Goal: Task Accomplishment & Management: Use online tool/utility

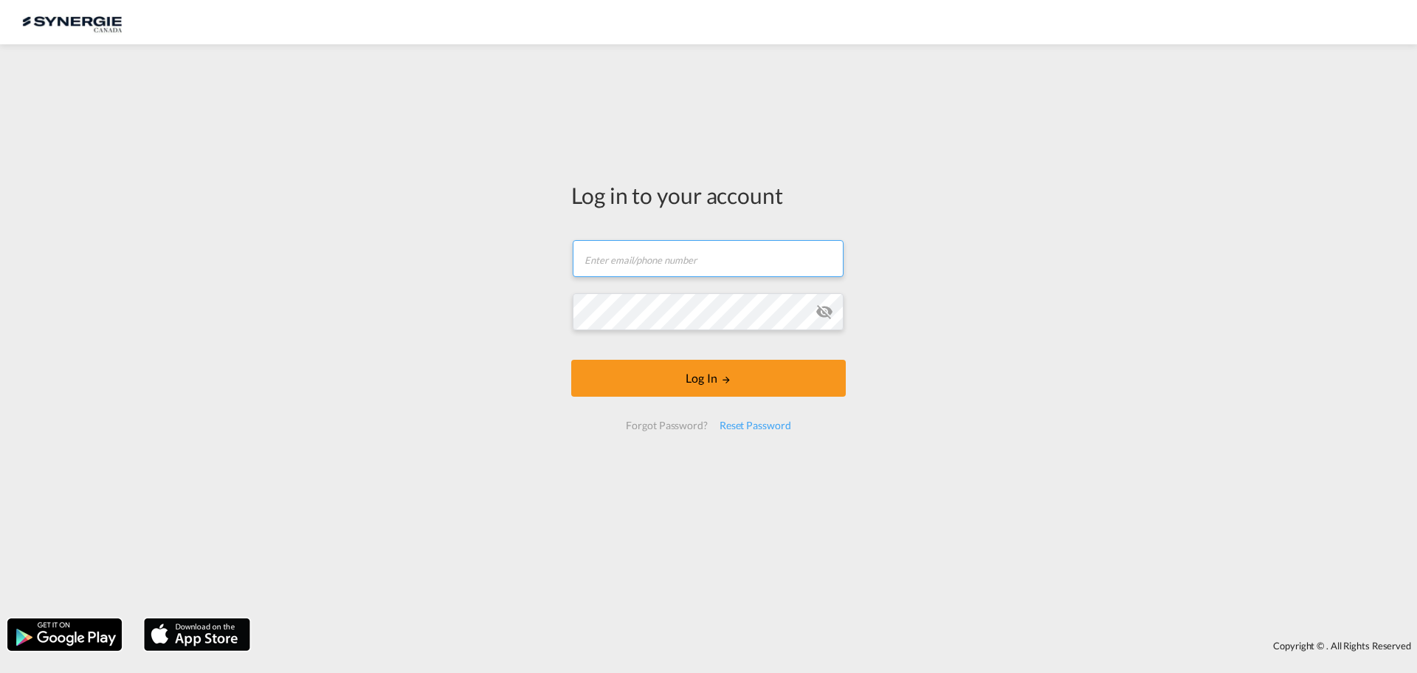
type input "[EMAIL_ADDRESS][DOMAIN_NAME]"
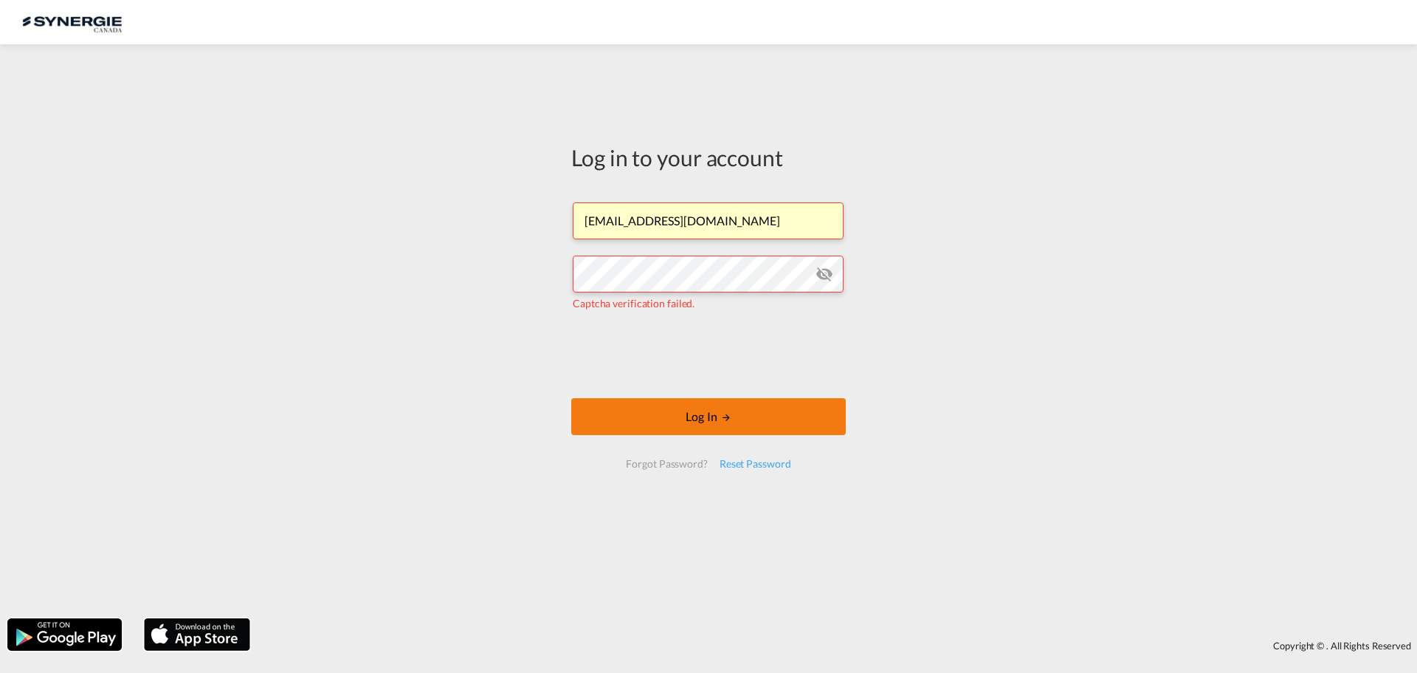
click at [689, 419] on button "Log In" at bounding box center [708, 416] width 275 height 37
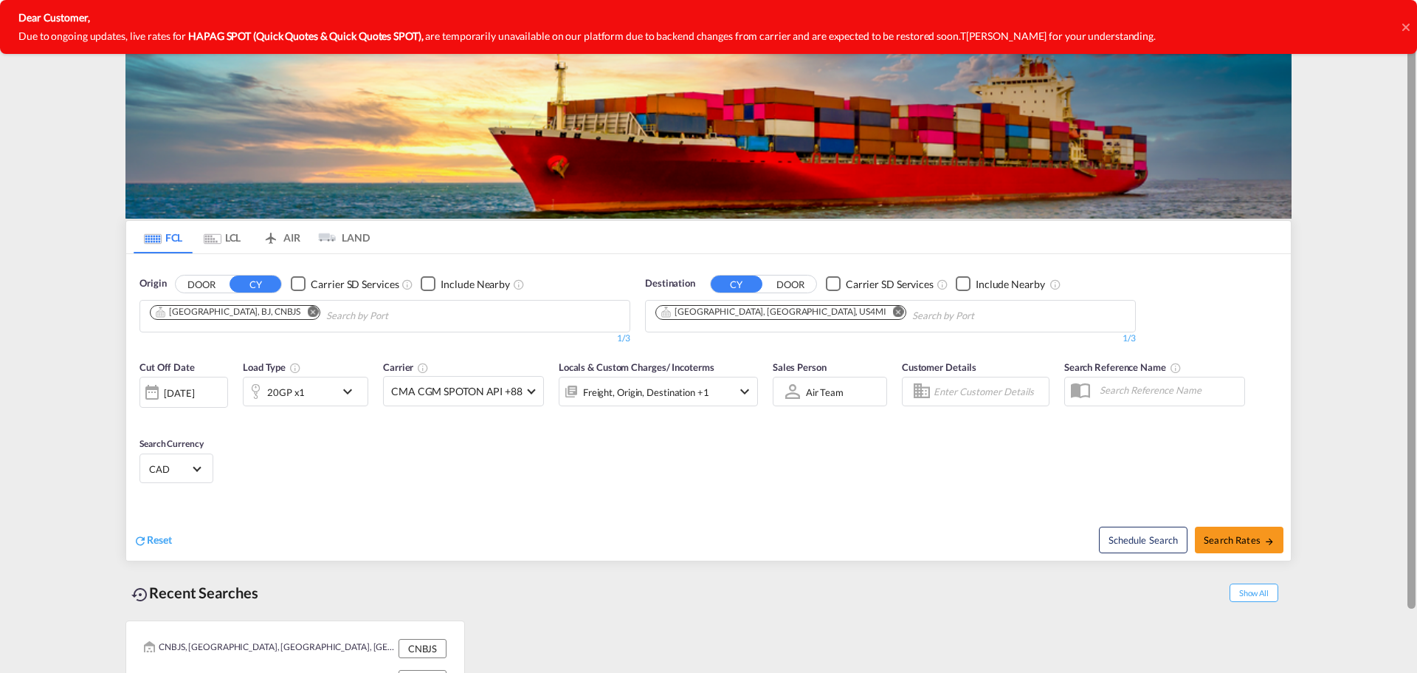
drag, startPoint x: 1414, startPoint y: 169, endPoint x: 1390, endPoint y: 48, distance: 123.5
click at [1390, 48] on body "Analytics Reports Dashboard Rate Search Enquiries Quotes Bookings" at bounding box center [708, 336] width 1417 height 673
